Goal: Information Seeking & Learning: Learn about a topic

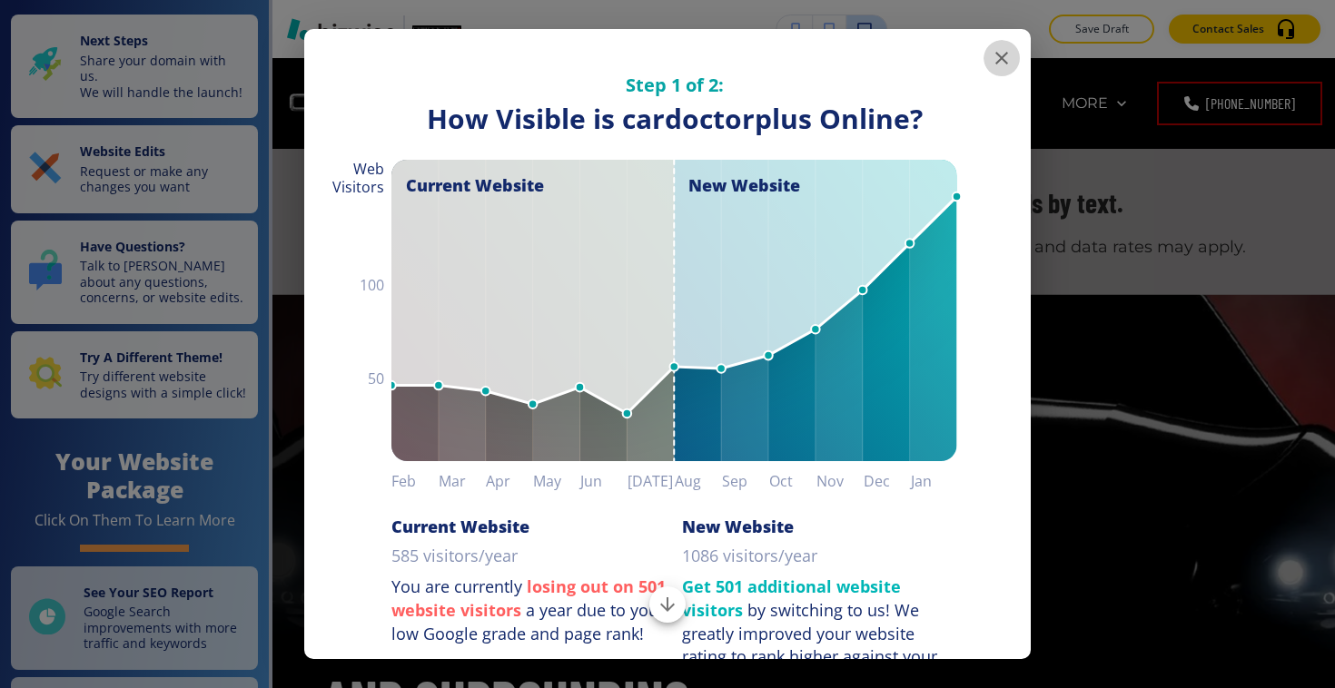
click at [1008, 55] on icon "button" at bounding box center [1002, 58] width 22 height 22
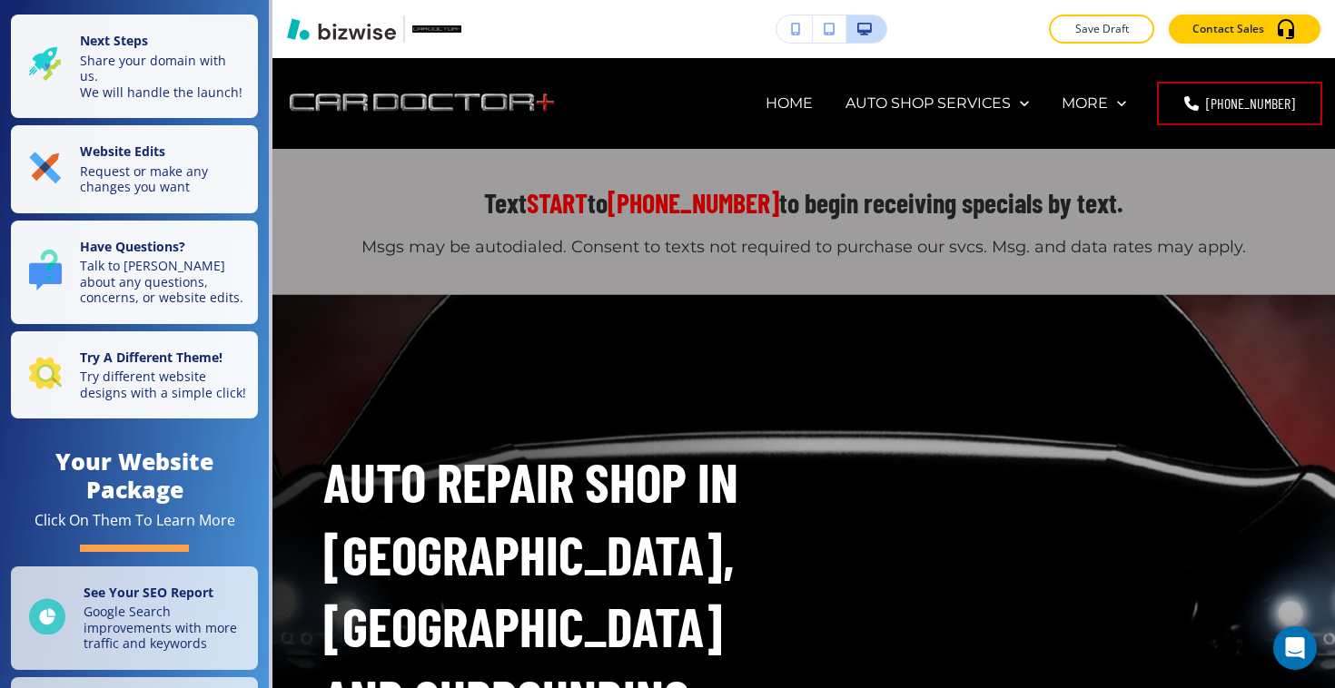
click at [841, 33] on button "button" at bounding box center [830, 28] width 34 height 27
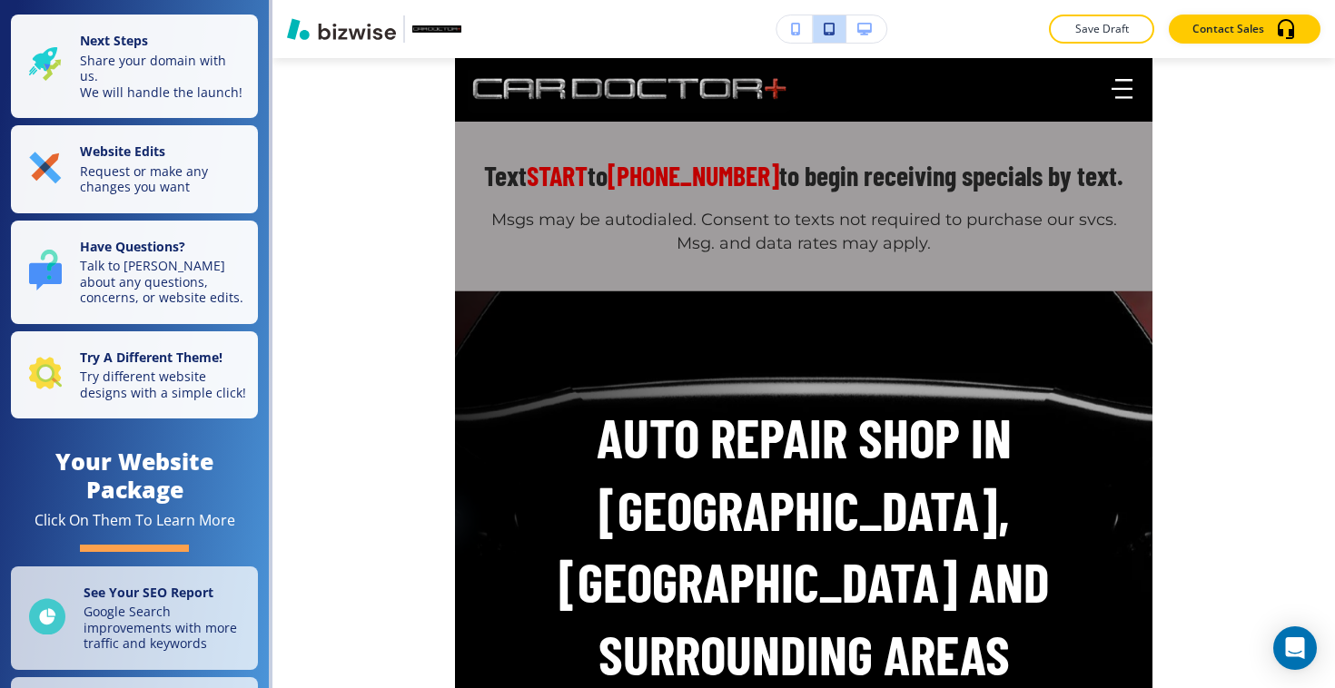
click at [858, 25] on icon "button" at bounding box center [864, 29] width 15 height 13
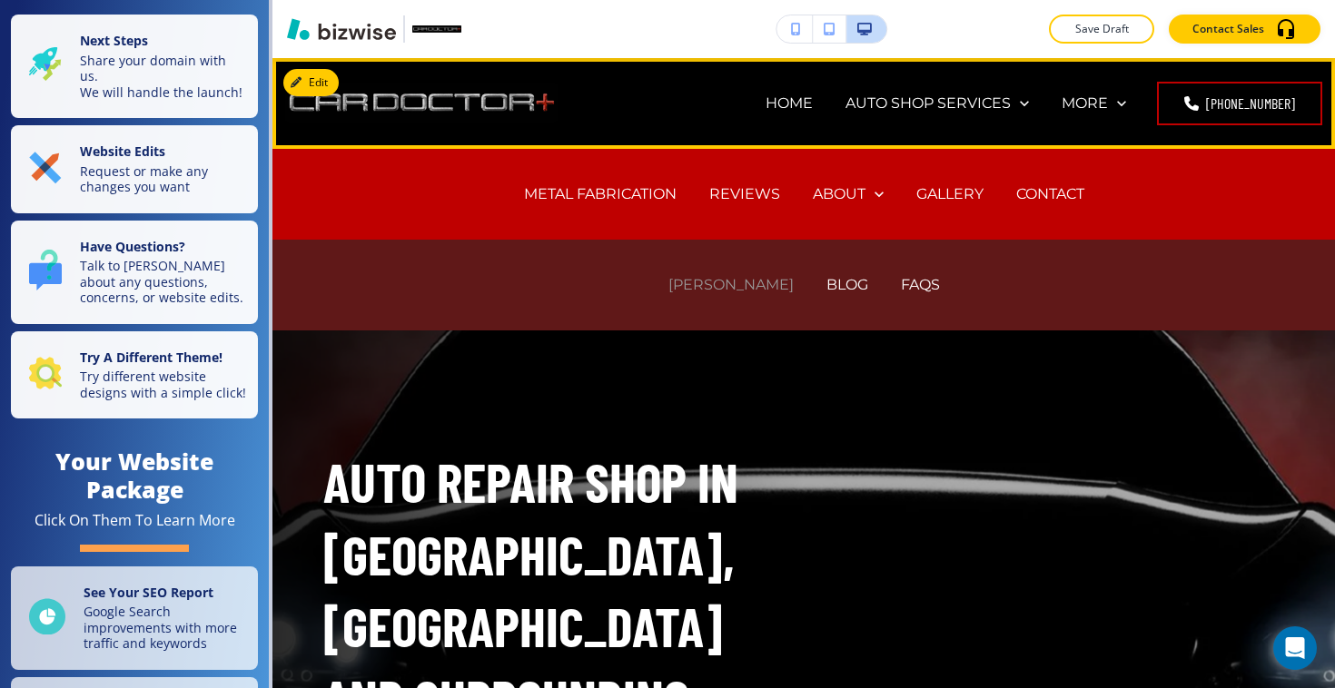
click at [754, 286] on p "[PERSON_NAME]" at bounding box center [730, 284] width 125 height 21
